Goal: Task Accomplishment & Management: Use online tool/utility

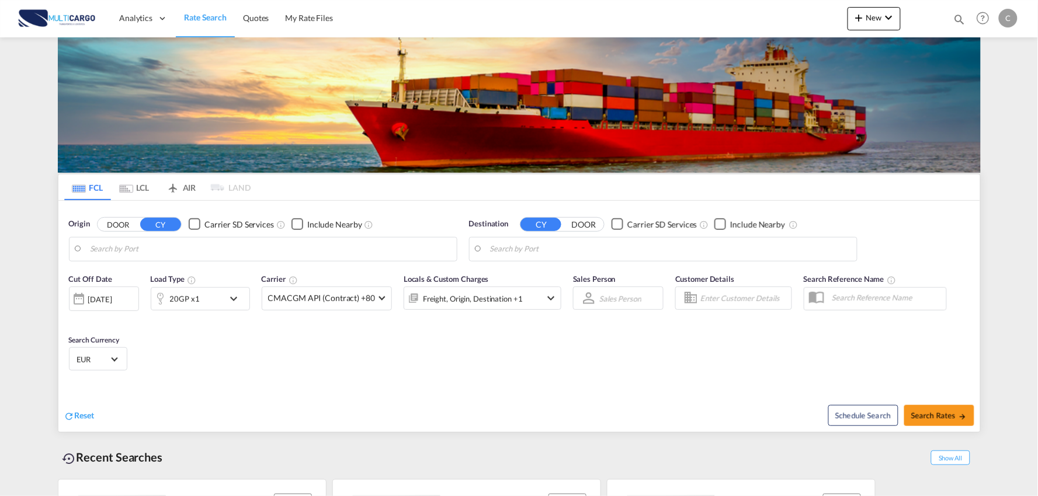
type input "Port of [GEOGRAPHIC_DATA], [GEOGRAPHIC_DATA], [GEOGRAPHIC_DATA]"
type input "Leixoes, Leixoes, PTLEI"
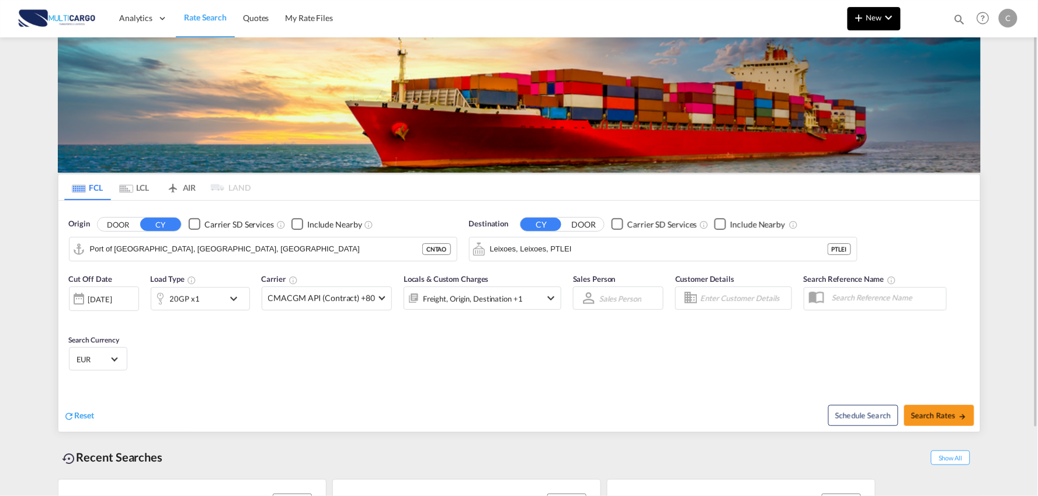
click at [859, 15] on md-icon "icon-plus 400-fg" at bounding box center [859, 18] width 14 height 14
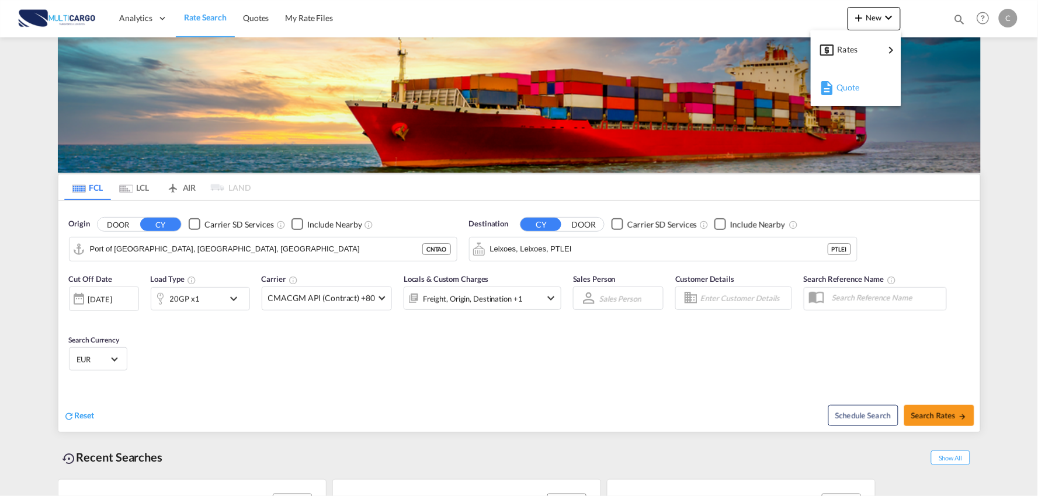
click at [838, 91] on span "Quote" at bounding box center [842, 87] width 13 height 23
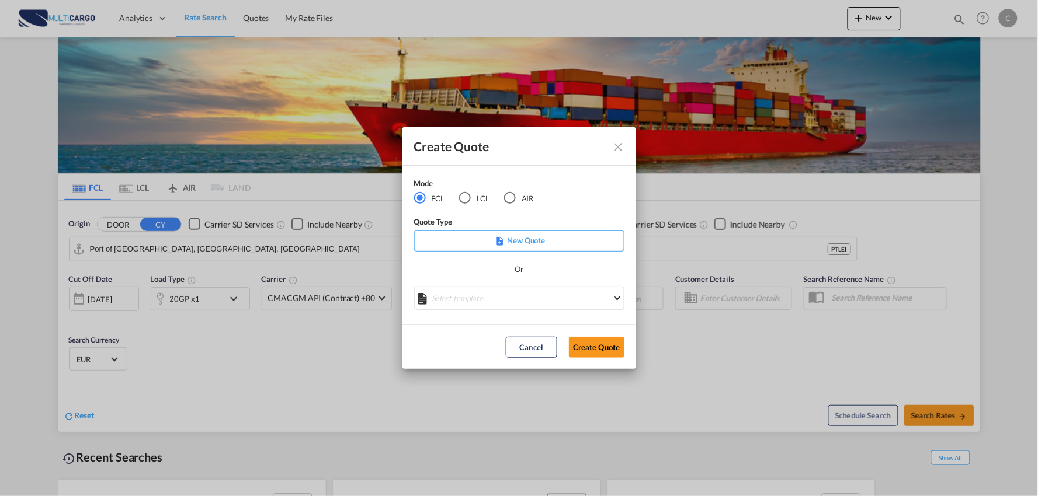
click at [465, 203] on div "LCL" at bounding box center [465, 198] width 12 height 12
click at [489, 290] on md-select "Select template EXP LCL Globelink 09/2025 [PERSON_NAME] | [DATE] EXP [GEOGRAPHI…" at bounding box center [519, 298] width 210 height 23
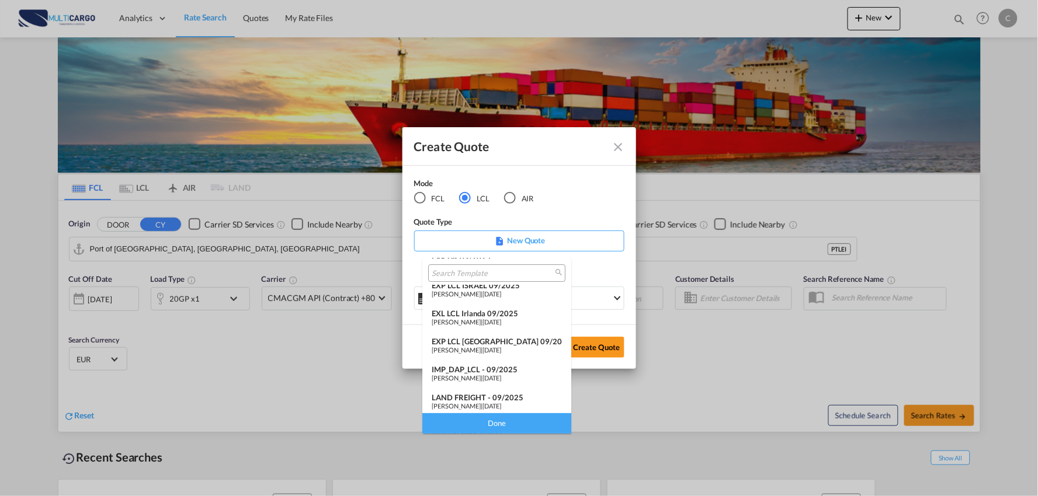
scroll to position [95, 0]
click at [486, 367] on div "LAND FREIGHT - 09/2025" at bounding box center [497, 367] width 130 height 9
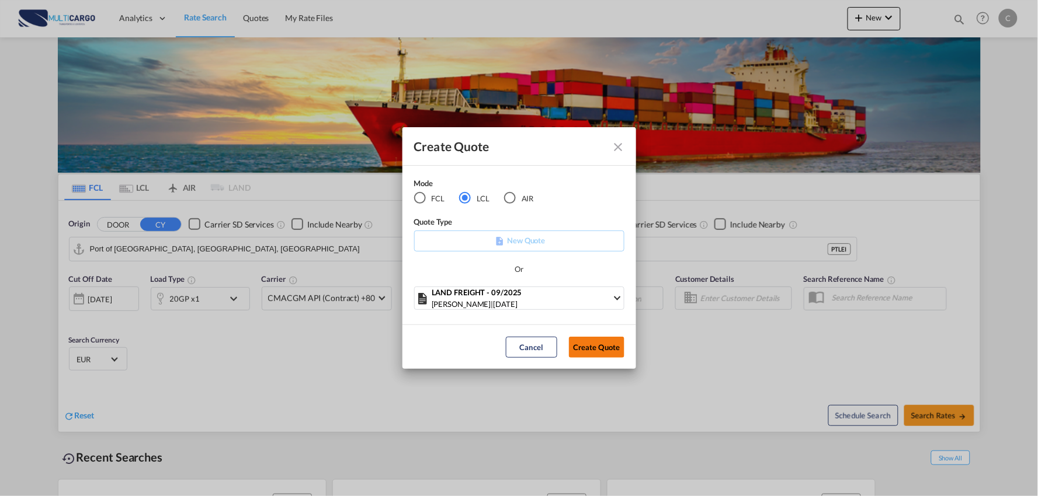
click at [593, 351] on button "Create Quote" at bounding box center [596, 347] width 55 height 21
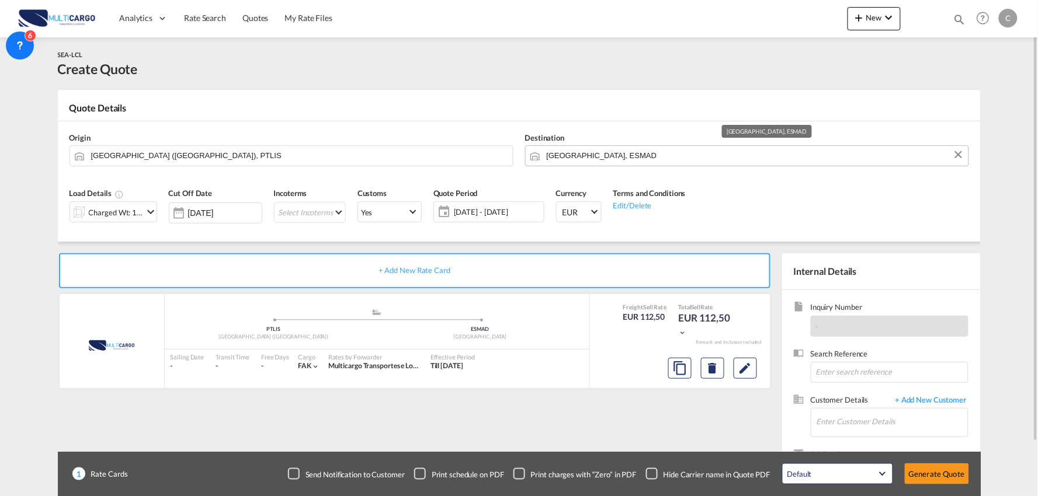
click at [579, 154] on input "[GEOGRAPHIC_DATA], ESMAD" at bounding box center [755, 155] width 416 height 20
click at [609, 157] on input "[GEOGRAPHIC_DATA], ESMAD" at bounding box center [755, 155] width 416 height 20
drag, startPoint x: 616, startPoint y: 156, endPoint x: 409, endPoint y: 156, distance: 206.7
click at [409, 156] on div "Origin [GEOGRAPHIC_DATA] ([GEOGRAPHIC_DATA]), PTLIS Destination [GEOGRAPHIC_DAT…" at bounding box center [519, 149] width 911 height 56
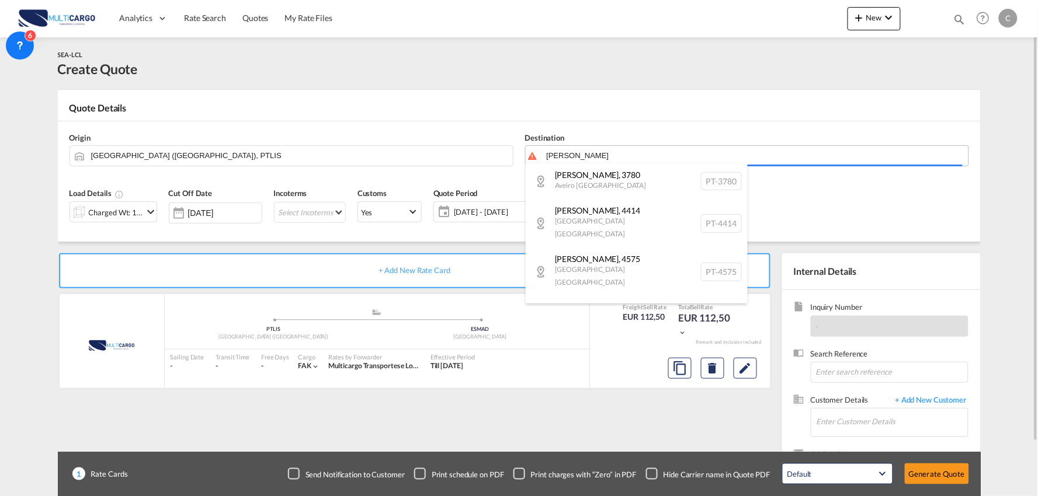
click at [616, 158] on body "Analytics Reports Dashboard Rate Search Quotes My Rate Files Analytics" at bounding box center [519, 248] width 1038 height 496
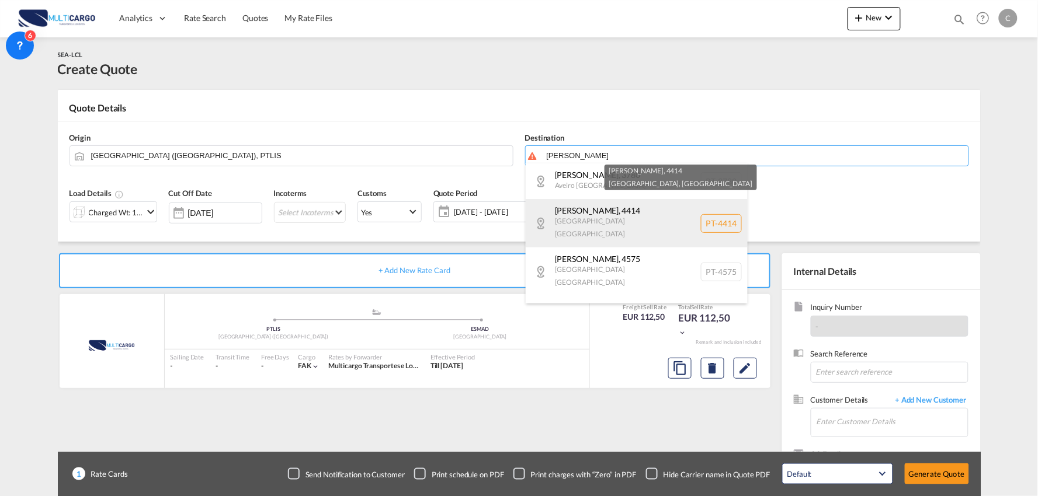
click at [580, 212] on div "[PERSON_NAME] , 4414 [GEOGRAPHIC_DATA] [GEOGRAPHIC_DATA] PT-4414" at bounding box center [637, 223] width 222 height 48
type input "PT-4414, [GEOGRAPHIC_DATA], [GEOGRAPHIC_DATA]"
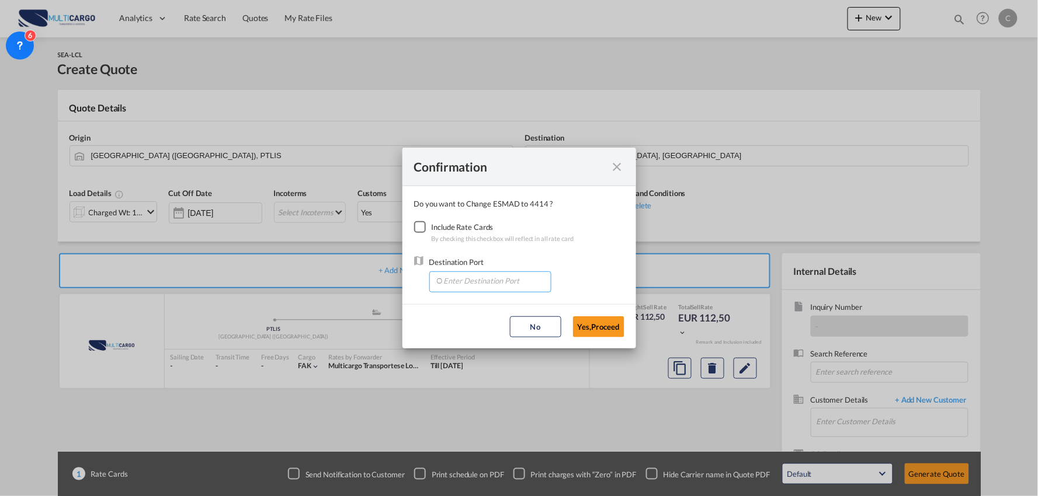
click at [464, 279] on input "Enter Destination Port" at bounding box center [493, 281] width 116 height 18
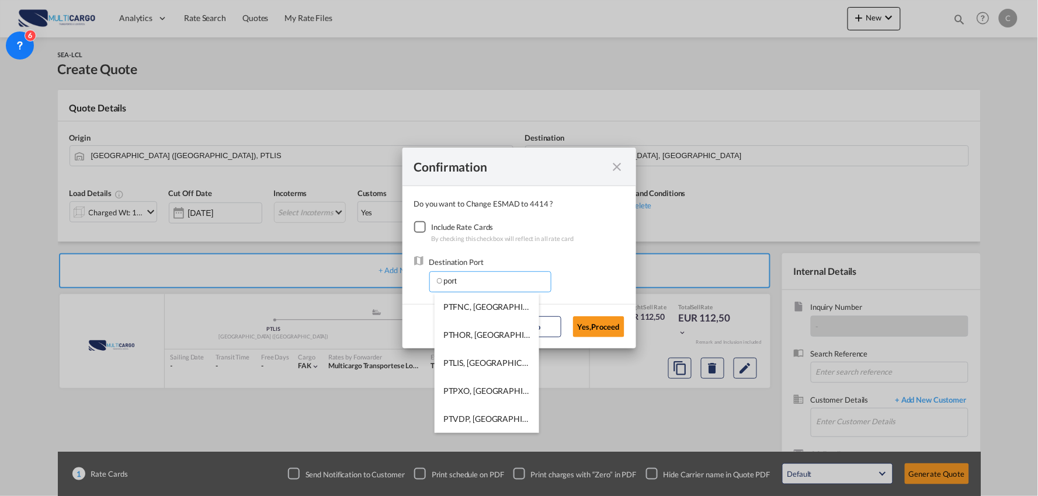
drag, startPoint x: 457, startPoint y: 284, endPoint x: 404, endPoint y: 282, distance: 53.8
click at [404, 282] on md-dialog-content "Do you want to Change ESMAD to 4414 ? Include Rate Cards By checking this check…" at bounding box center [519, 245] width 234 height 118
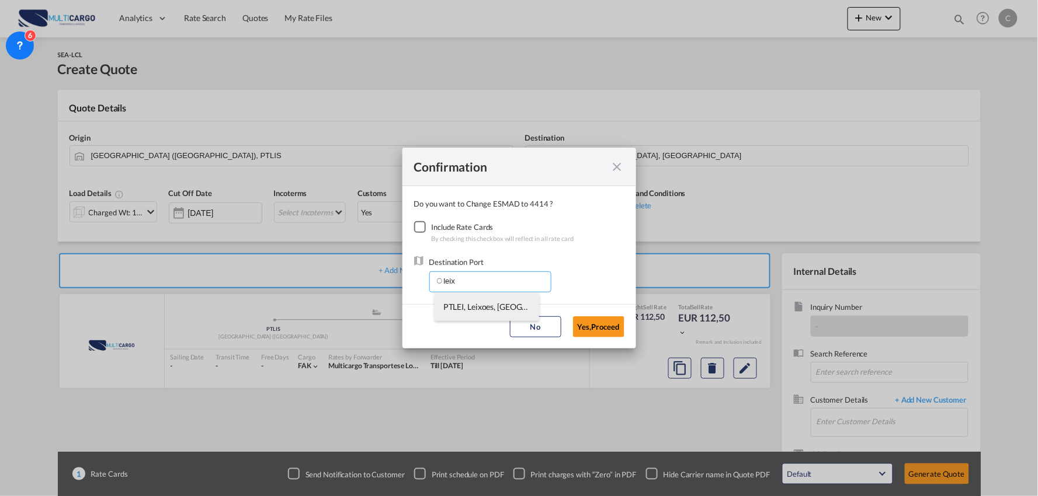
click at [464, 313] on li "PTLEI, Leixoes, [GEOGRAPHIC_DATA], [GEOGRAPHIC_DATA], [GEOGRAPHIC_DATA]" at bounding box center [487, 307] width 105 height 28
type input "PTLEI, Leixoes, [GEOGRAPHIC_DATA], [GEOGRAPHIC_DATA], [GEOGRAPHIC_DATA]"
click at [602, 329] on button "Yes,Proceed" at bounding box center [598, 327] width 51 height 21
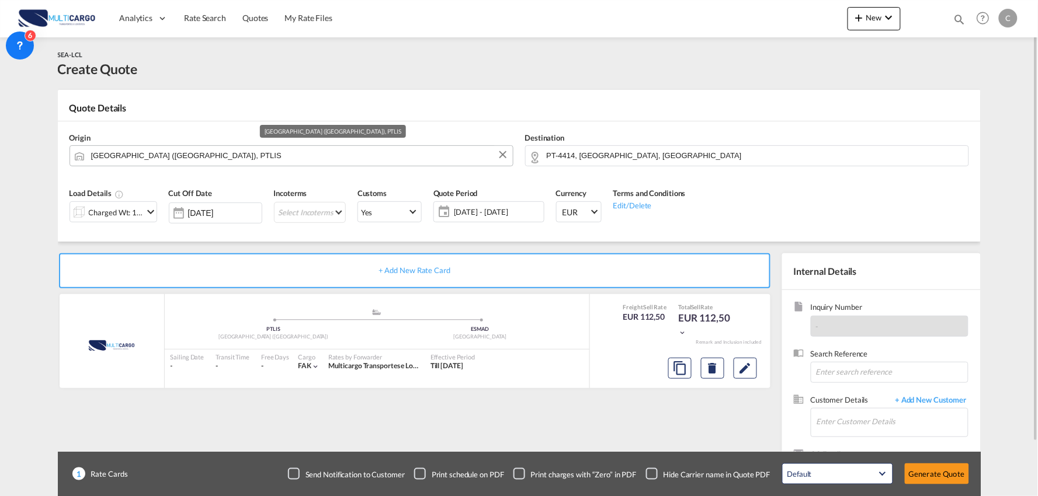
click at [203, 156] on input "[GEOGRAPHIC_DATA] ([GEOGRAPHIC_DATA]), PTLIS" at bounding box center [299, 155] width 416 height 20
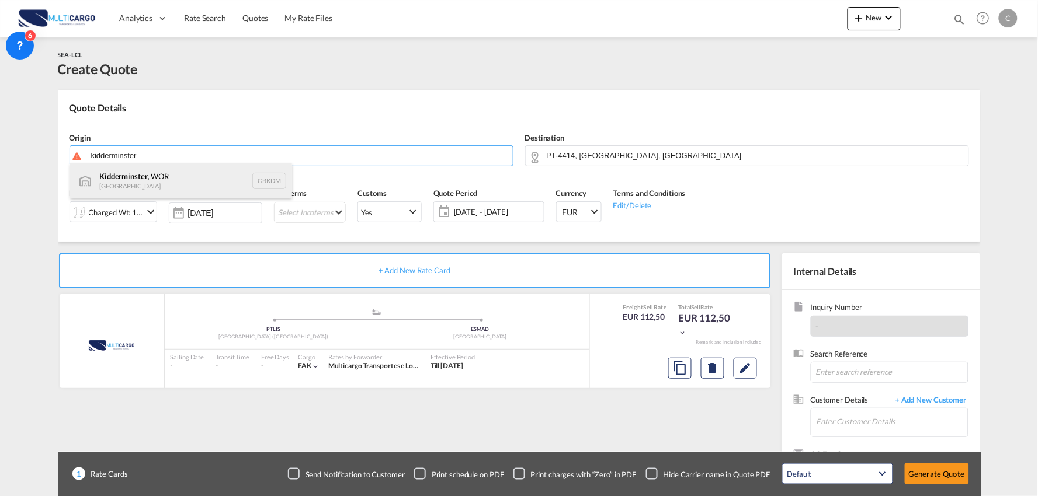
click at [164, 181] on div "Kidderminster , [GEOGRAPHIC_DATA] GBKDM" at bounding box center [181, 181] width 222 height 35
type input "Kidderminster, WOR, GBKDM"
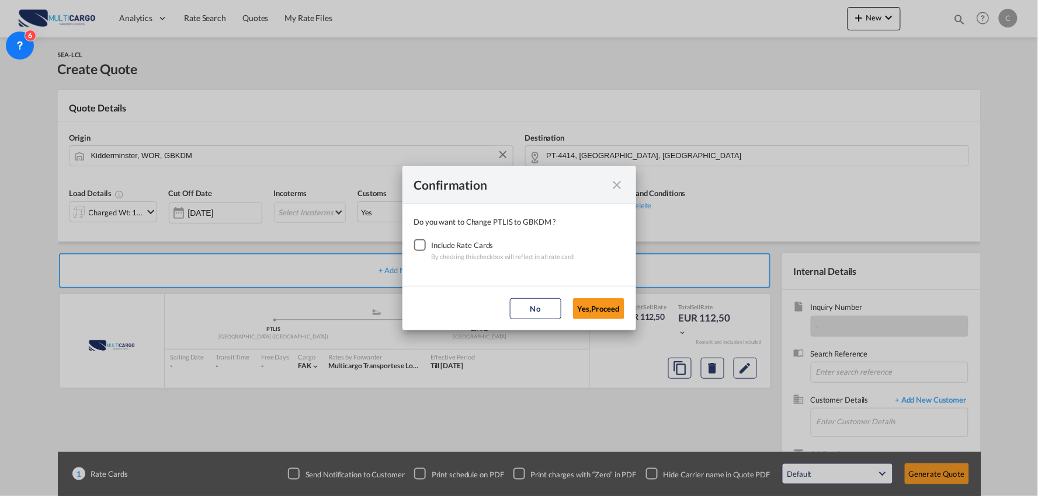
drag, startPoint x: 416, startPoint y: 241, endPoint x: 596, endPoint y: 300, distance: 189.3
click at [416, 242] on div "Checkbox No Ink" at bounding box center [420, 245] width 12 height 12
click at [602, 301] on button "Yes,Proceed" at bounding box center [598, 308] width 51 height 21
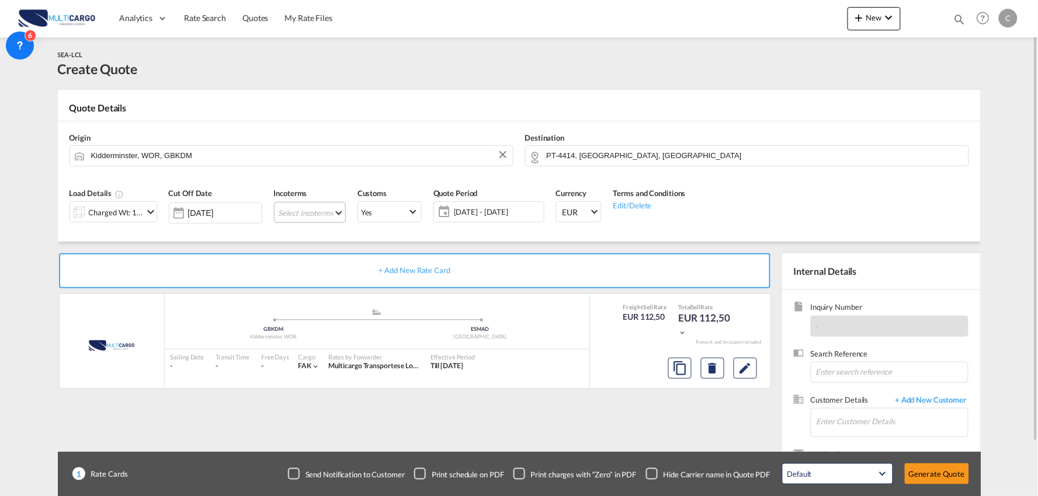
click at [298, 211] on md-select "Select Incoterms CIP - export Carriage and Insurance Paid to CFR - import Cost …" at bounding box center [310, 212] width 72 height 21
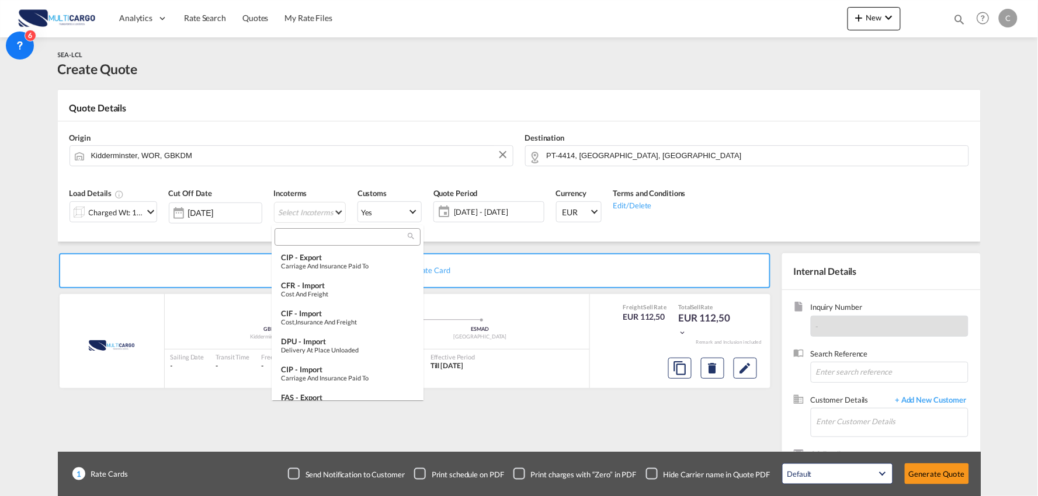
click at [326, 175] on md-backdrop at bounding box center [519, 248] width 1038 height 496
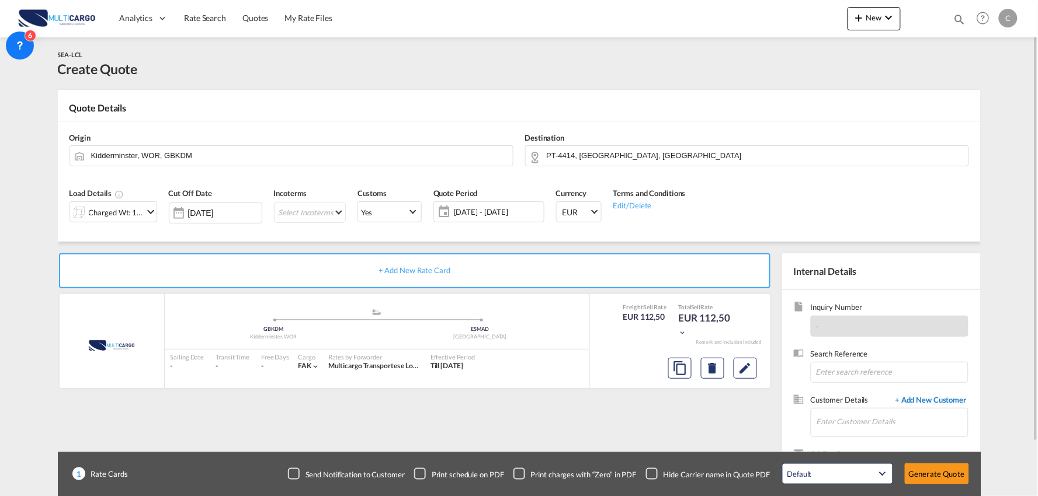
click at [937, 395] on span "+ Add New Customer" at bounding box center [928, 401] width 79 height 13
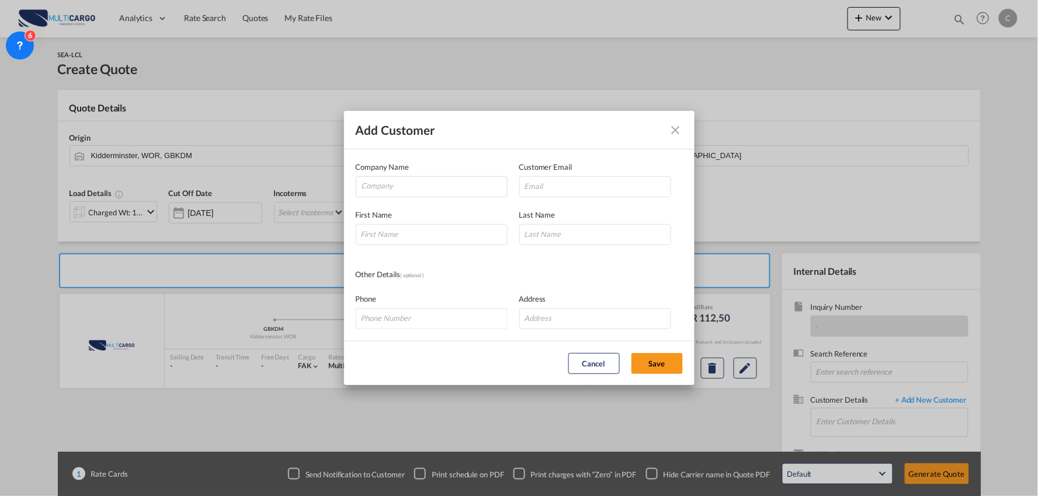
click at [684, 131] on button "Add Customer Company ..." at bounding box center [675, 130] width 23 height 23
click at [675, 127] on md-icon "icon-close" at bounding box center [676, 130] width 14 height 14
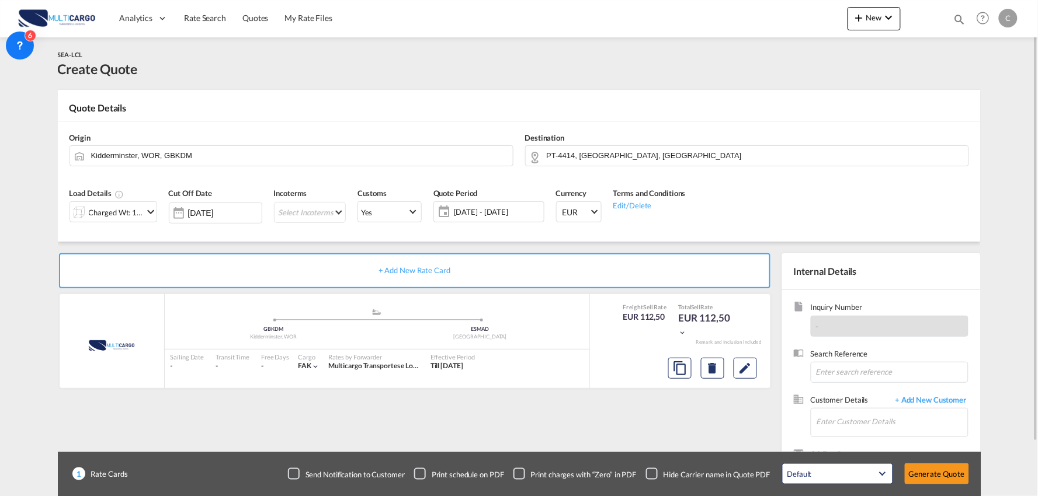
drag, startPoint x: 661, startPoint y: 418, endPoint x: 707, endPoint y: 427, distance: 47.6
click at [661, 418] on div "+ Add New Rate Card MultiCargo added by you .a{fill:#aaa8ad;} .a{fill:#aaa8ad;}…" at bounding box center [417, 375] width 718 height 244
drag, startPoint x: 318, startPoint y: 97, endPoint x: 53, endPoint y: 171, distance: 274.8
click at [318, 97] on md-card "Quote Details Origin Kidderminster, WOR, GBKDM Destination PT-4414, [GEOGRAPHIC…" at bounding box center [519, 166] width 923 height 152
